Goal: Task Accomplishment & Management: Use online tool/utility

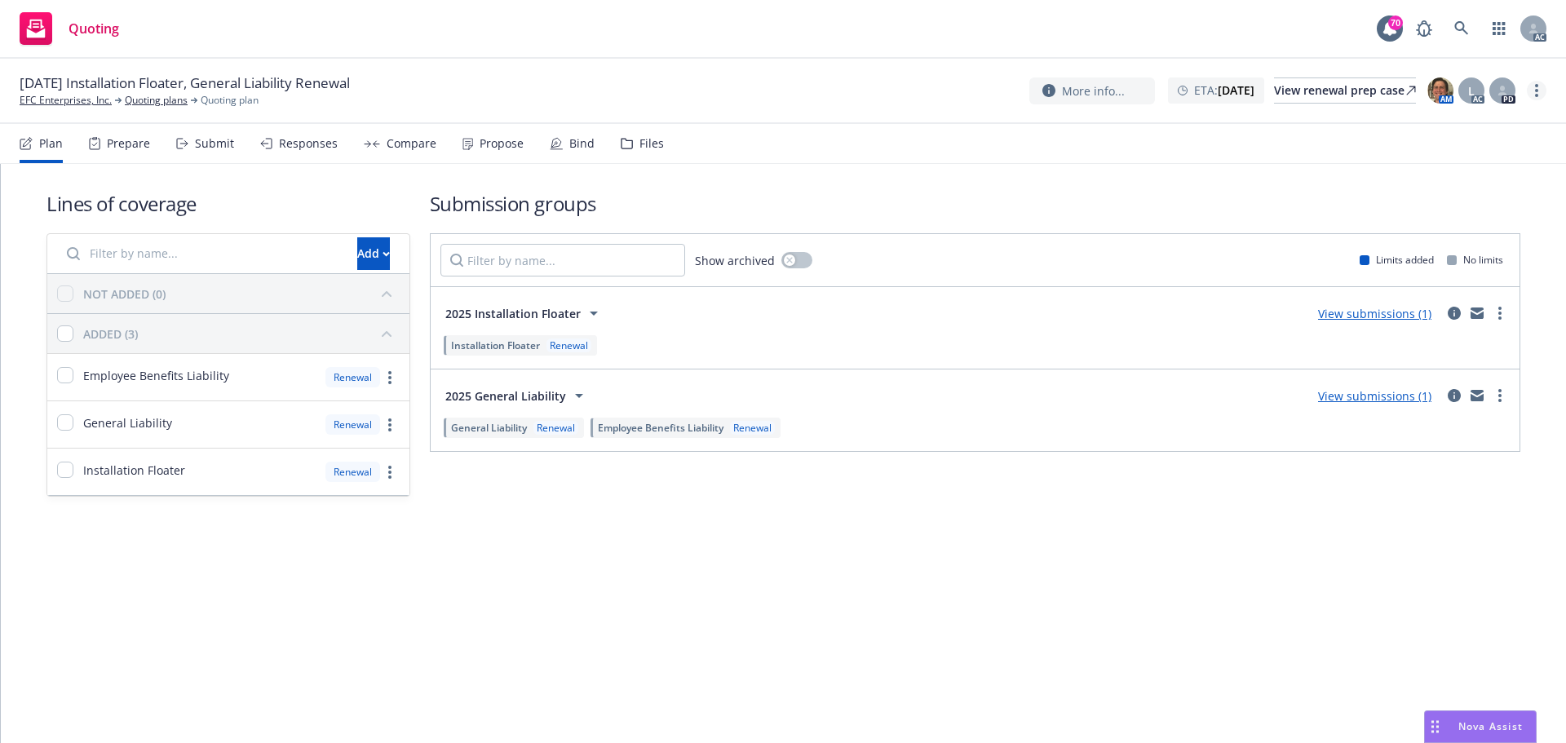
click at [1540, 91] on link "more" at bounding box center [1537, 91] width 20 height 20
drag, startPoint x: 1457, startPoint y: 120, endPoint x: 1020, endPoint y: 29, distance: 445.7
click at [1456, 120] on link "Copy logging email" at bounding box center [1455, 124] width 182 height 33
click at [1538, 94] on icon "more" at bounding box center [1536, 90] width 3 height 13
click at [1452, 122] on link "Copy logging email" at bounding box center [1455, 124] width 182 height 33
